Goal: Task Accomplishment & Management: Manage account settings

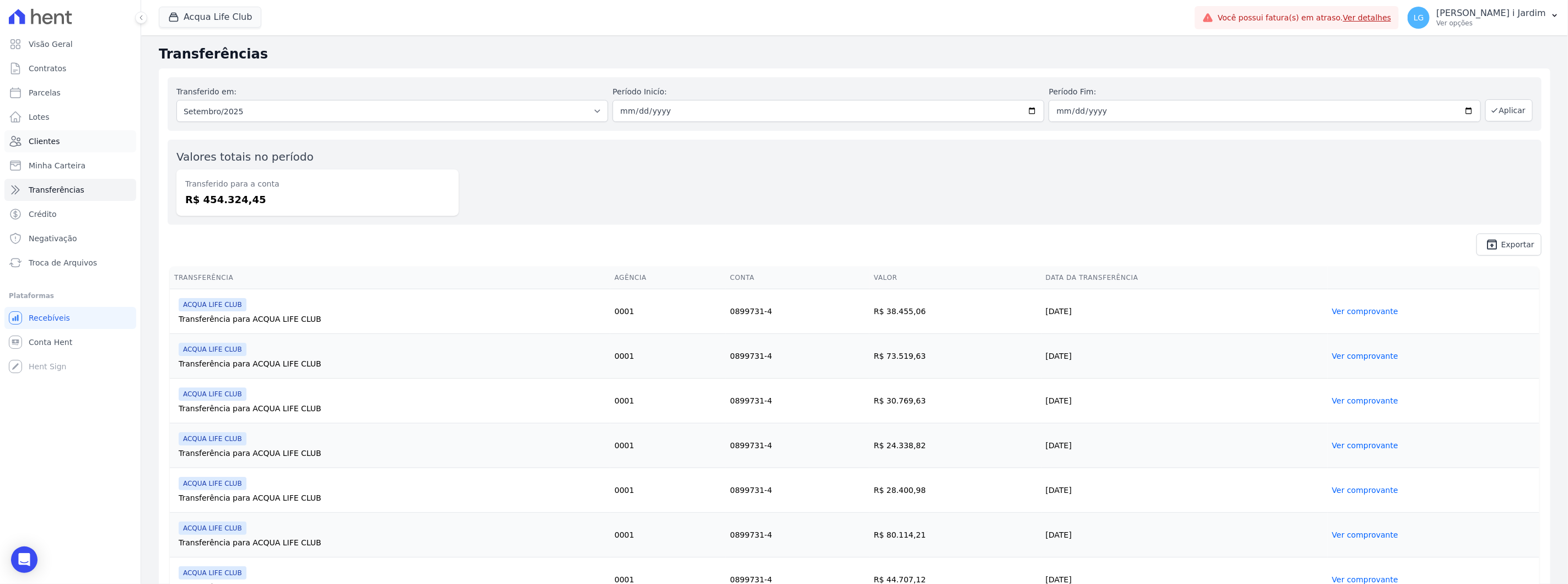
click at [80, 146] on link "Clientes" at bounding box center [70, 141] width 132 height 22
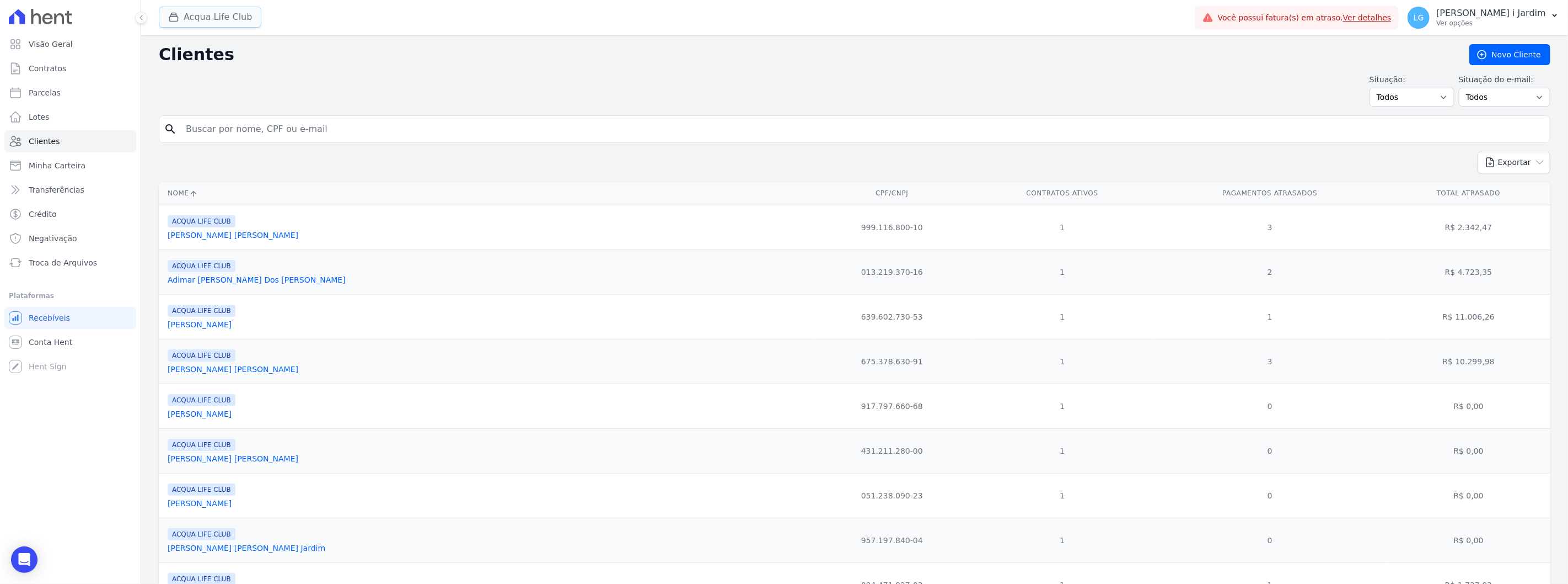
click at [193, 21] on button "Acqua Life Club" at bounding box center [210, 17] width 103 height 21
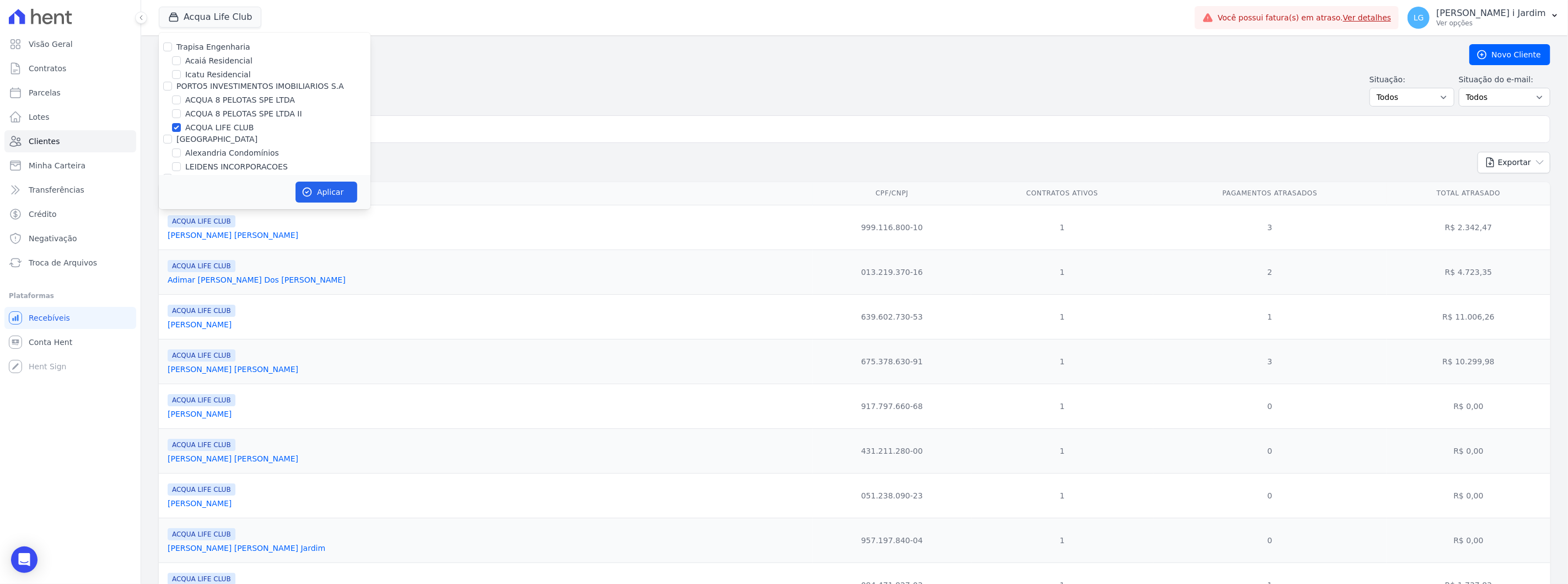
click at [206, 123] on label "ACQUA LIFE CLUB" at bounding box center [219, 128] width 68 height 11
click at [181, 123] on input "ACQUA LIFE CLUB" at bounding box center [177, 127] width 9 height 9
checkbox input "false"
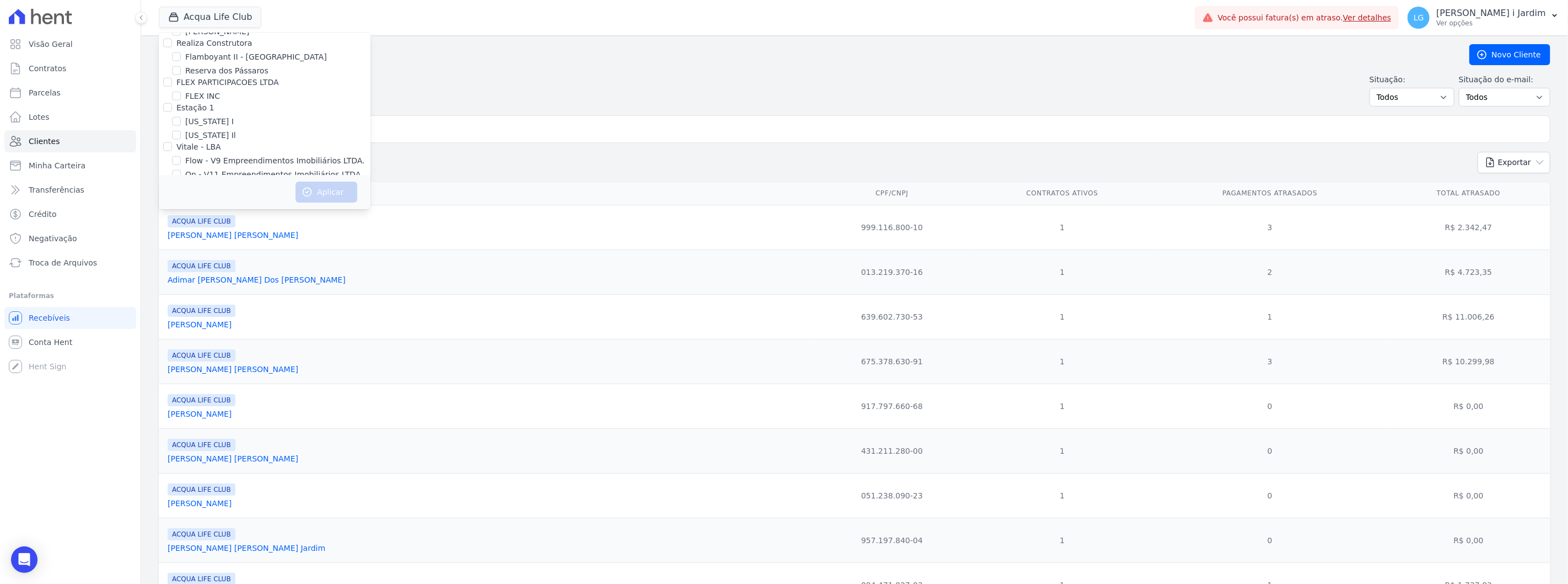
click at [206, 194] on label "[GEOGRAPHIC_DATA]" at bounding box center [225, 200] width 81 height 11
click at [181, 195] on input "[GEOGRAPHIC_DATA]" at bounding box center [177, 200] width 9 height 9
checkbox input "true"
drag, startPoint x: 206, startPoint y: 123, endPoint x: 187, endPoint y: 146, distance: 29.8
click at [187, 221] on label "HABRAS" at bounding box center [192, 225] width 32 height 9
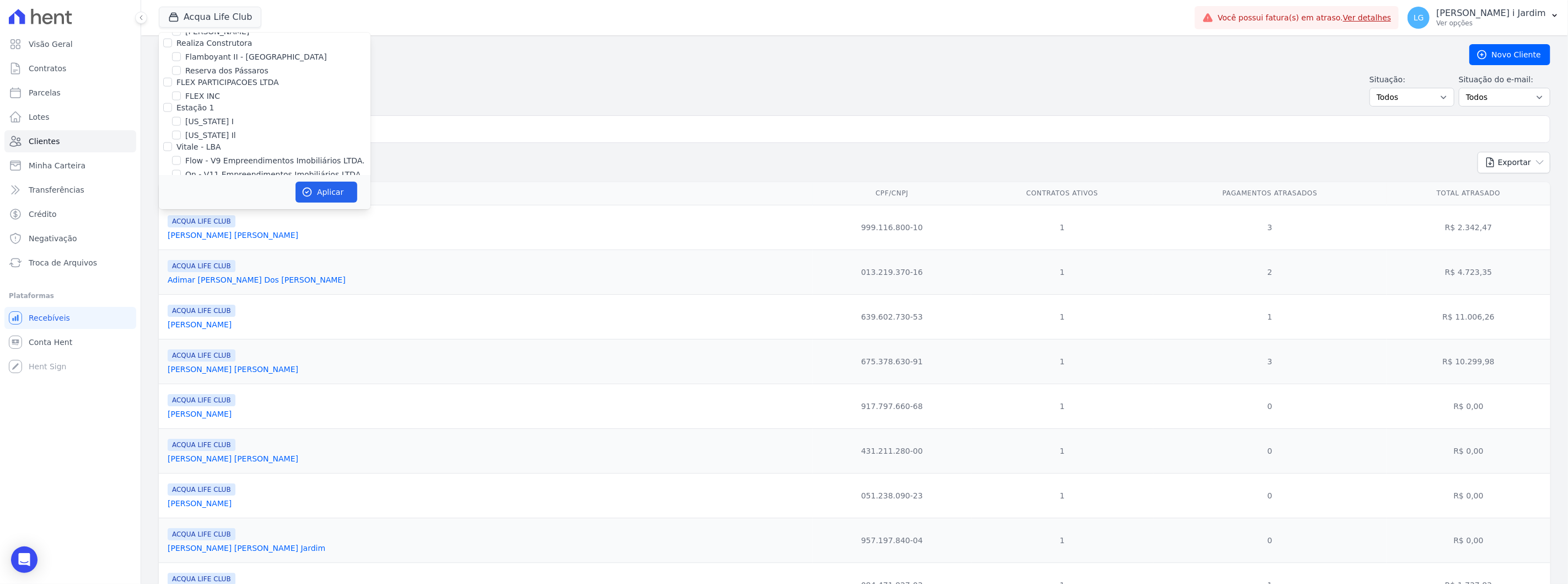
click at [172, 221] on input "HABRAS" at bounding box center [167, 225] width 9 height 9
checkbox input "true"
click at [188, 208] on label "Villa Francesa Iris" at bounding box center [219, 214] width 67 height 11
click at [181, 209] on input "Villa Francesa Iris" at bounding box center [177, 213] width 9 height 9
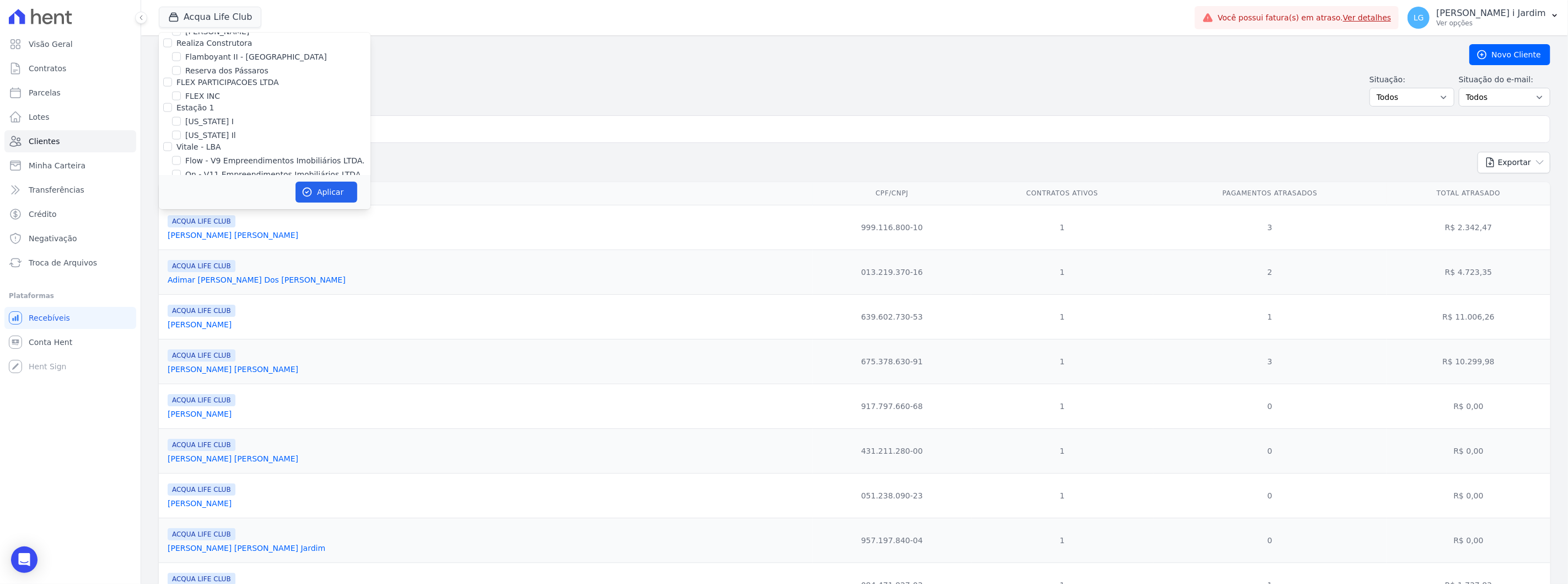
checkbox input "true"
click at [195, 221] on label "HABRAS" at bounding box center [192, 225] width 32 height 9
click at [172, 221] on input "HABRAS" at bounding box center [167, 225] width 9 height 9
checkbox input "false"
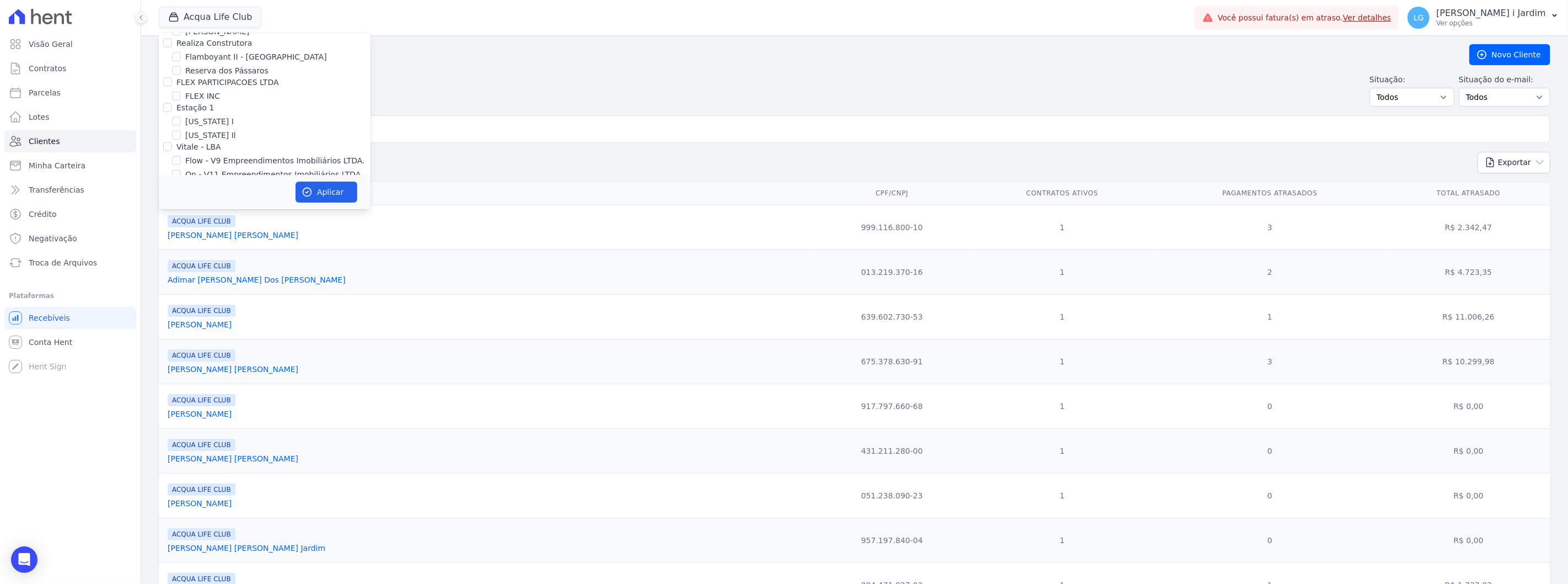
checkbox input "false"
click at [333, 198] on button "Aplicar" at bounding box center [327, 192] width 62 height 21
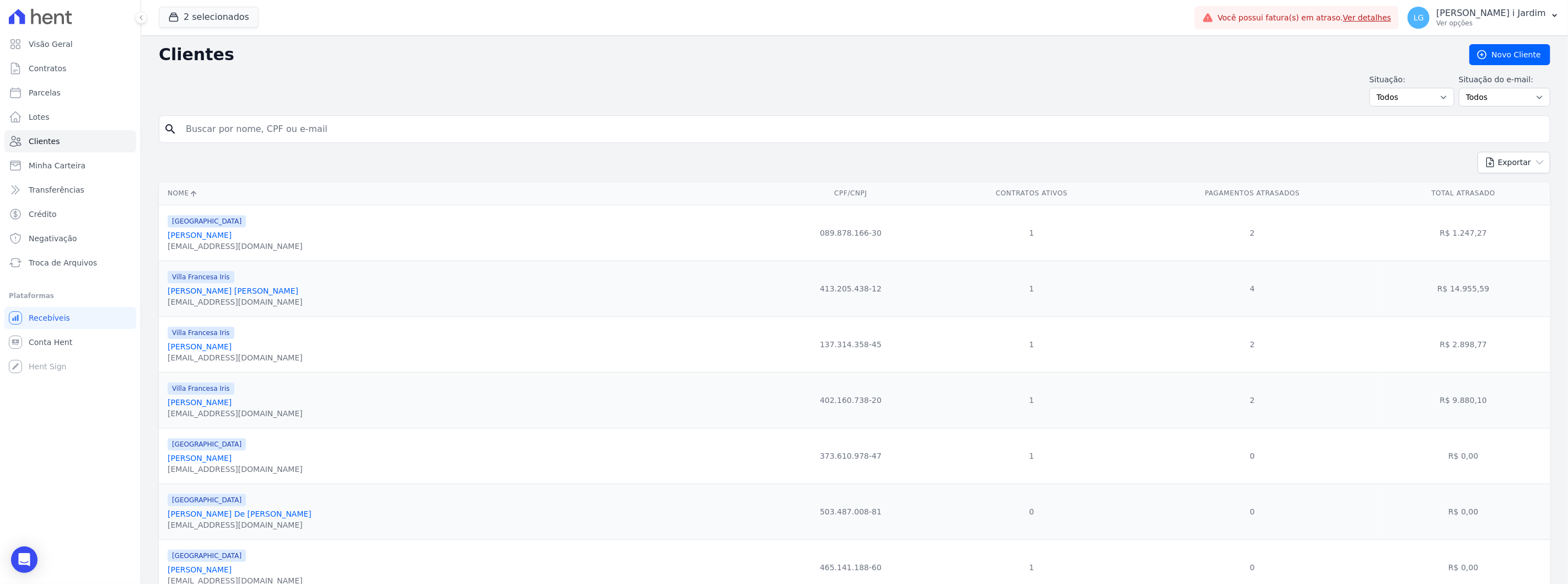
click at [329, 116] on div "search" at bounding box center [854, 129] width 1391 height 27
click at [336, 138] on input "search" at bounding box center [862, 129] width 1366 height 22
type input "rai"
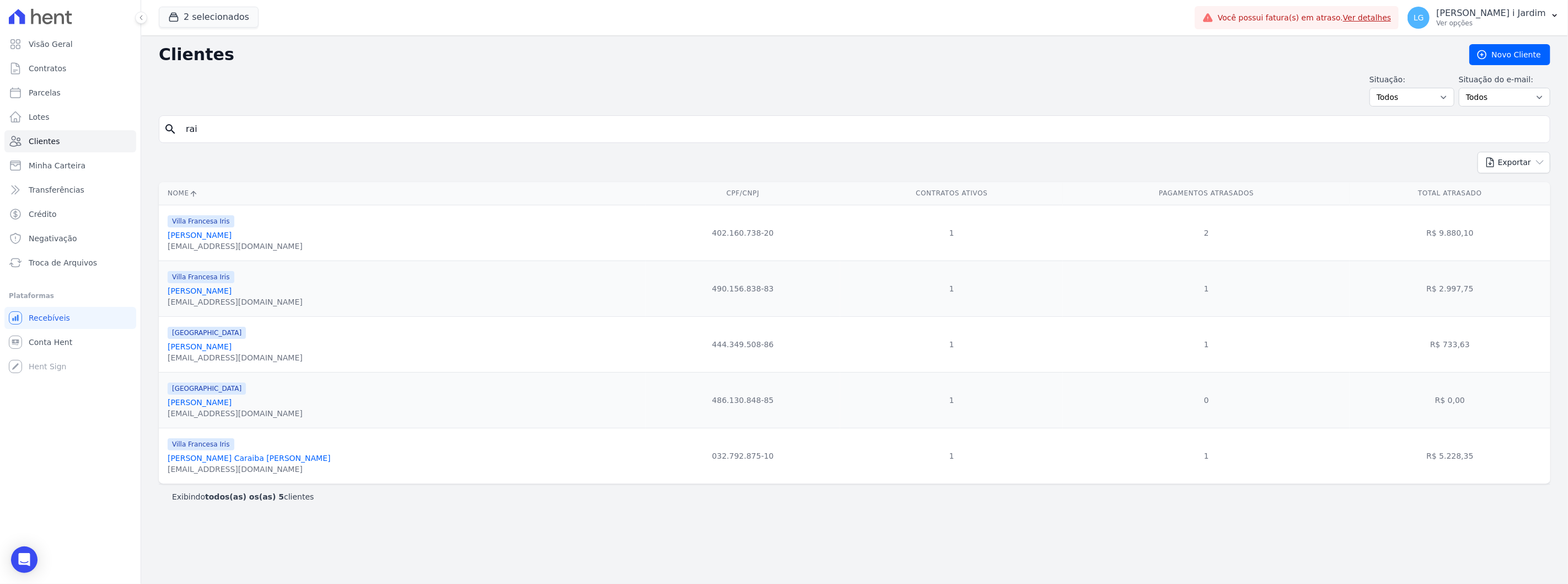
click at [356, 509] on div "Exibindo todos(as) os(as) 5 clientes" at bounding box center [854, 496] width 1391 height 25
click at [236, 32] on div "2 selecionados Trapisa Engenharia Acaiá Residencial Icatu Residencial PORTO5 IN…" at bounding box center [674, 17] width 1032 height 37
click at [220, 16] on button "2 selecionados" at bounding box center [208, 17] width 100 height 21
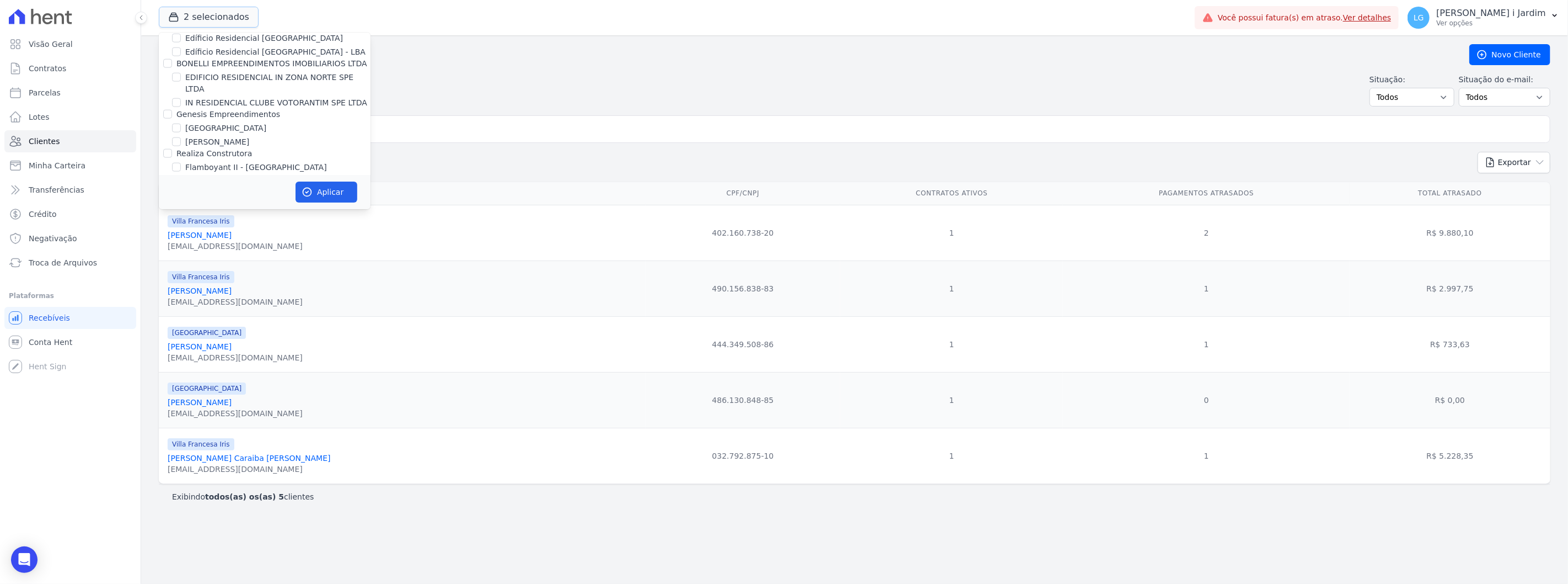
scroll to position [1348, 0]
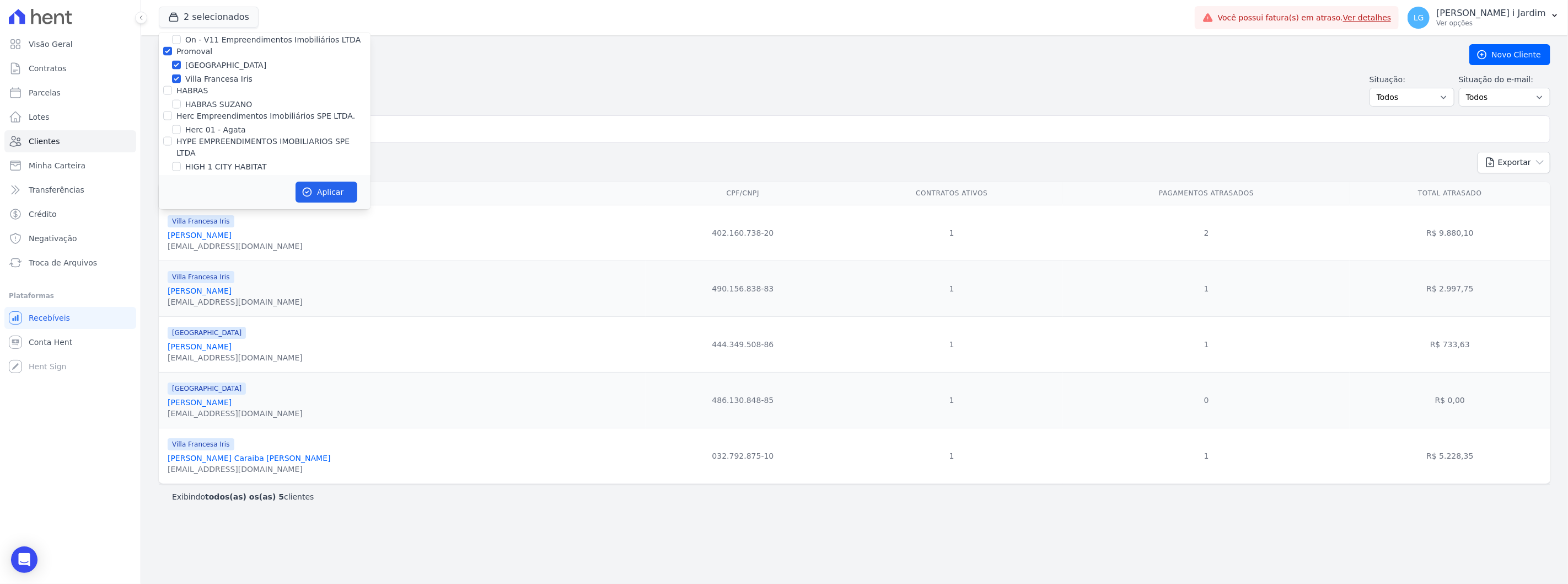
click at [542, 68] on div "Clientes [GEOGRAPHIC_DATA] Situação: Todos Adimplentes Inadimplentes Situação d…" at bounding box center [854, 309] width 1427 height 548
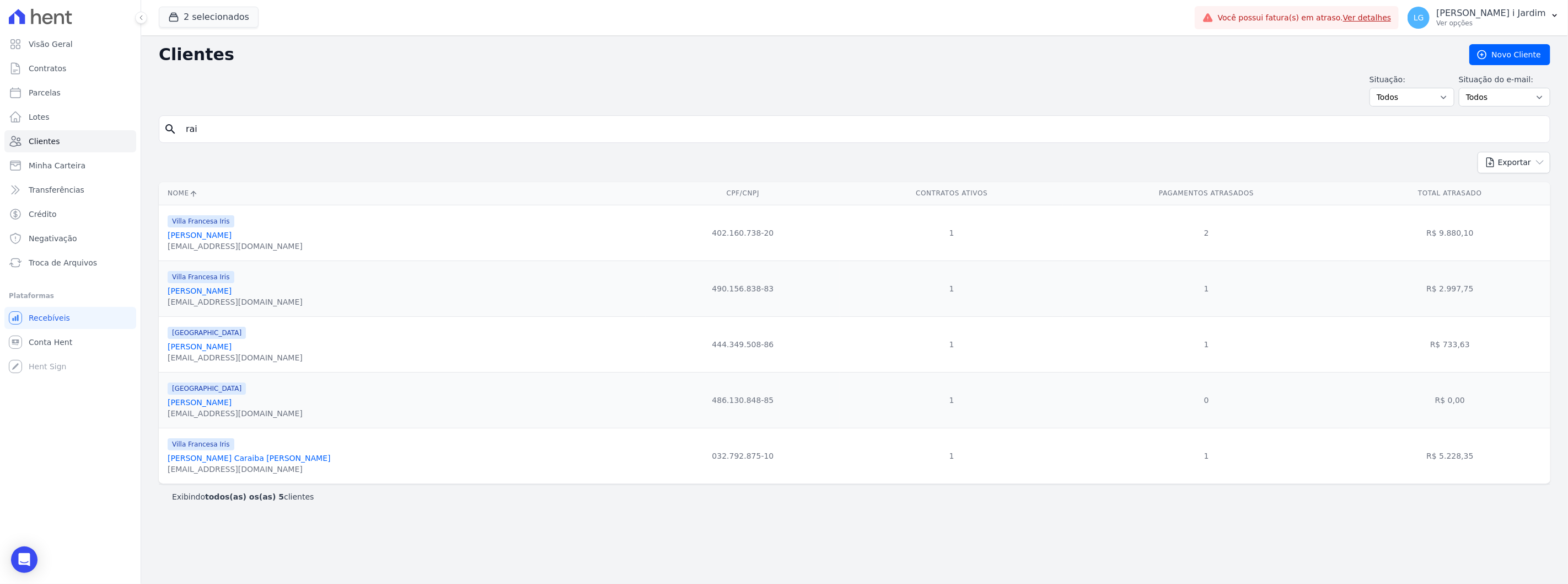
click at [818, 555] on div "Clientes [GEOGRAPHIC_DATA] Situação: Todos Adimplentes Inadimplentes Situação d…" at bounding box center [854, 309] width 1427 height 548
click at [725, 554] on div "Clientes [GEOGRAPHIC_DATA] Situação: Todos Adimplentes Inadimplentes Situação d…" at bounding box center [854, 309] width 1427 height 548
click at [829, 138] on input "rai" at bounding box center [862, 129] width 1366 height 22
click at [432, 142] on div "search rai" at bounding box center [854, 129] width 1391 height 27
click at [434, 109] on div "Clientes [GEOGRAPHIC_DATA] Situação: Todos Adimplentes Inadimplentes Situação d…" at bounding box center [854, 309] width 1427 height 548
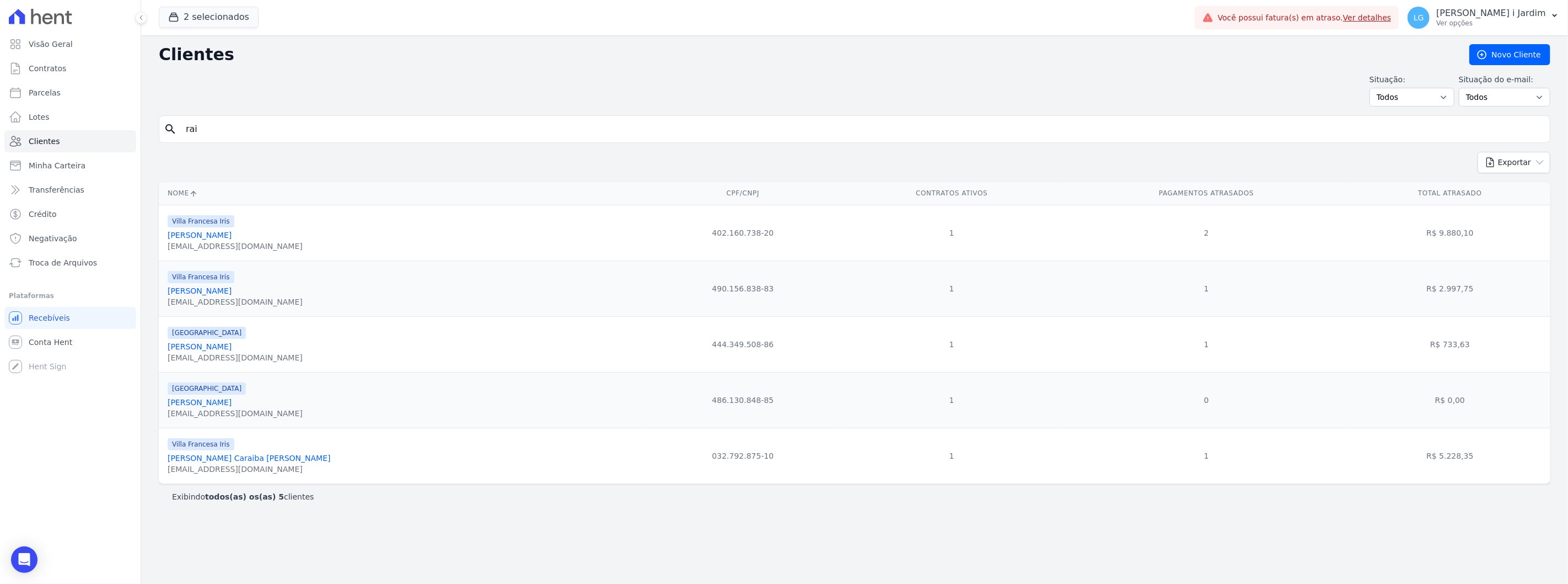
click at [451, 128] on input "rai" at bounding box center [862, 129] width 1366 height 22
type input "raiopala"
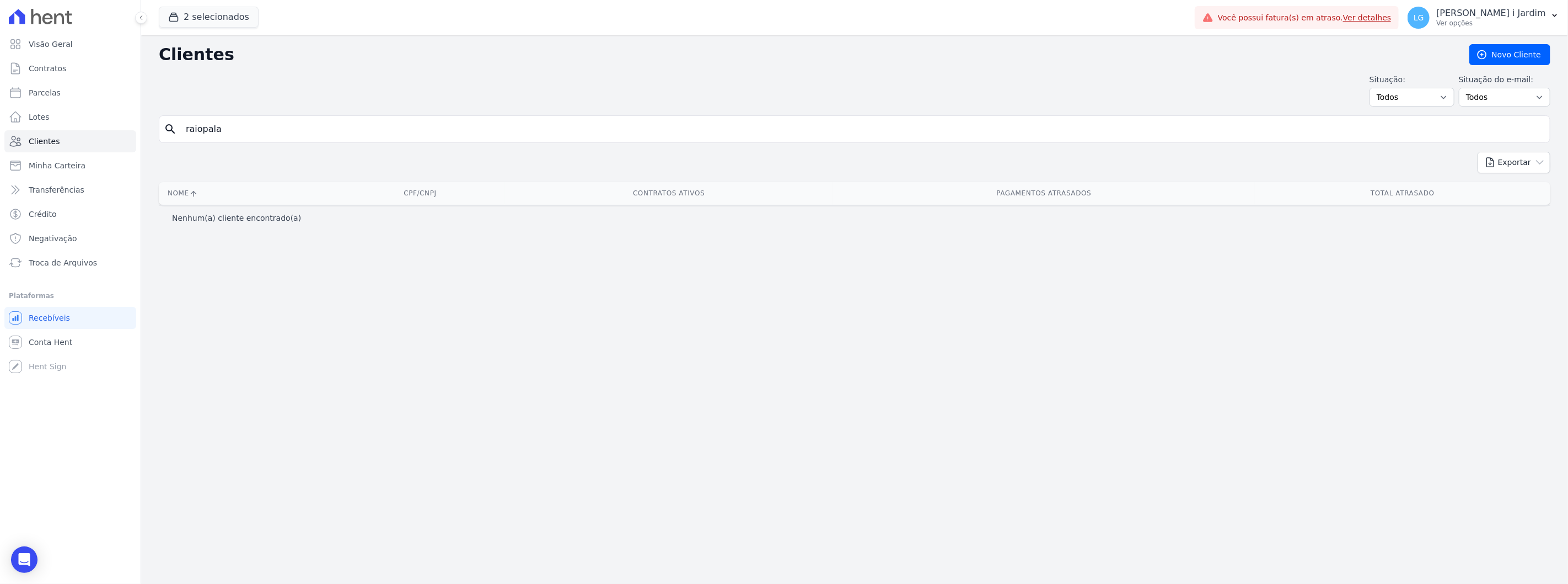
click at [451, 129] on input "raiopala" at bounding box center [862, 129] width 1366 height 22
type input "[PERSON_NAME]"
click at [244, 124] on input "[PERSON_NAME]" at bounding box center [862, 129] width 1366 height 22
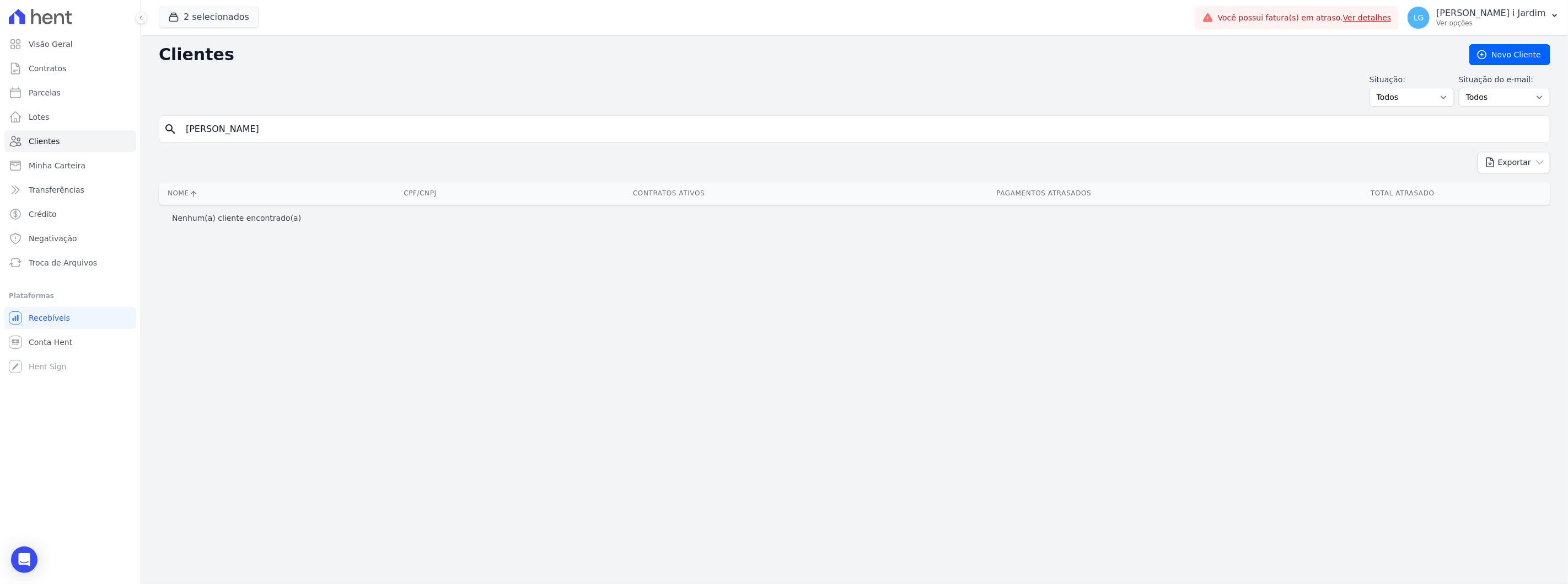
click at [244, 124] on input "[PERSON_NAME]" at bounding box center [862, 129] width 1366 height 22
type input "costa"
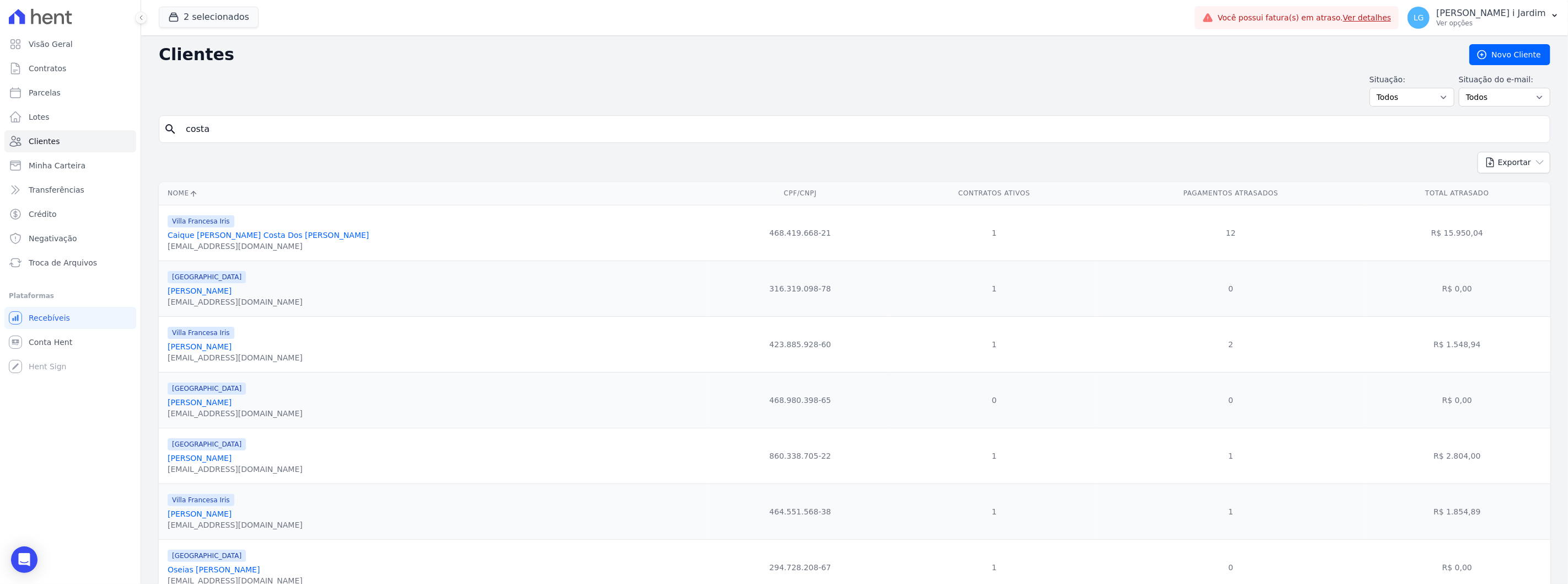
click at [704, 96] on div "Situação: Todos Adimplentes Inadimplentes Situação do e-mail: Todos Confirmado …" at bounding box center [854, 90] width 1391 height 32
click at [464, 135] on input "costa" at bounding box center [862, 129] width 1366 height 22
